Goal: Register for event/course

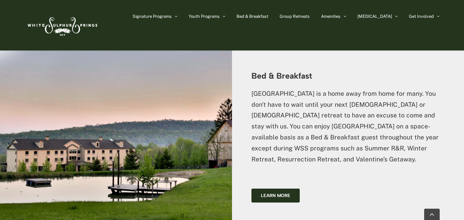
scroll to position [919, 0]
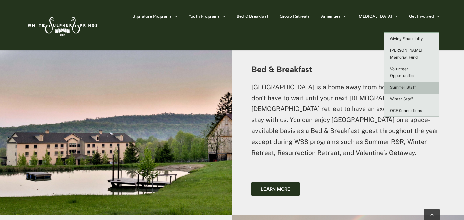
click at [400, 85] on span "Summer Staff" at bounding box center [403, 87] width 26 height 5
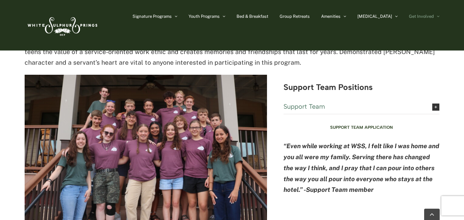
scroll to position [1606, 0]
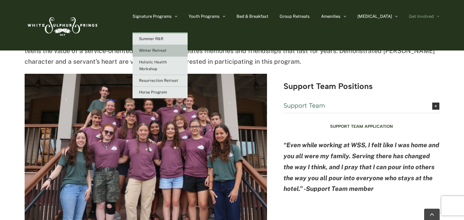
click at [165, 52] on span "Winter Retreat" at bounding box center [153, 50] width 28 height 5
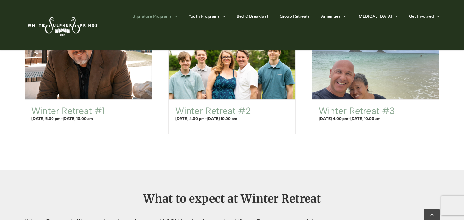
scroll to position [450, 0]
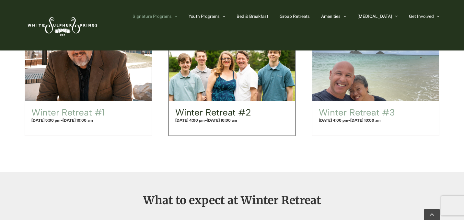
click at [192, 113] on link "Winter Retreat #2" at bounding box center [213, 112] width 76 height 11
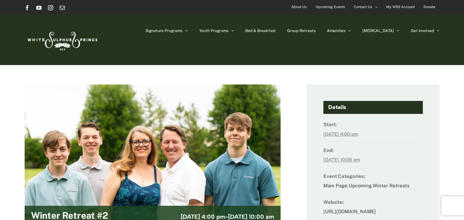
click at [334, 109] on h4 "Details" at bounding box center [372, 107] width 99 height 13
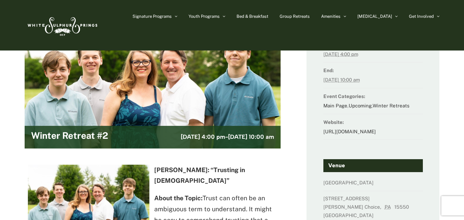
scroll to position [31, 0]
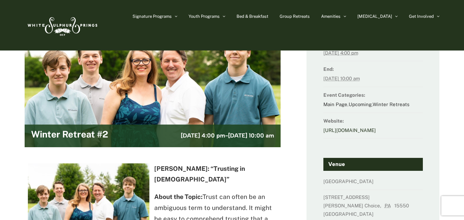
click at [331, 130] on link "http://www.ultracamp.com/info/sessiondetail.aspx?idCamp=294&campCode=wss&idSess…" at bounding box center [349, 131] width 52 height 6
